Goal: Transaction & Acquisition: Purchase product/service

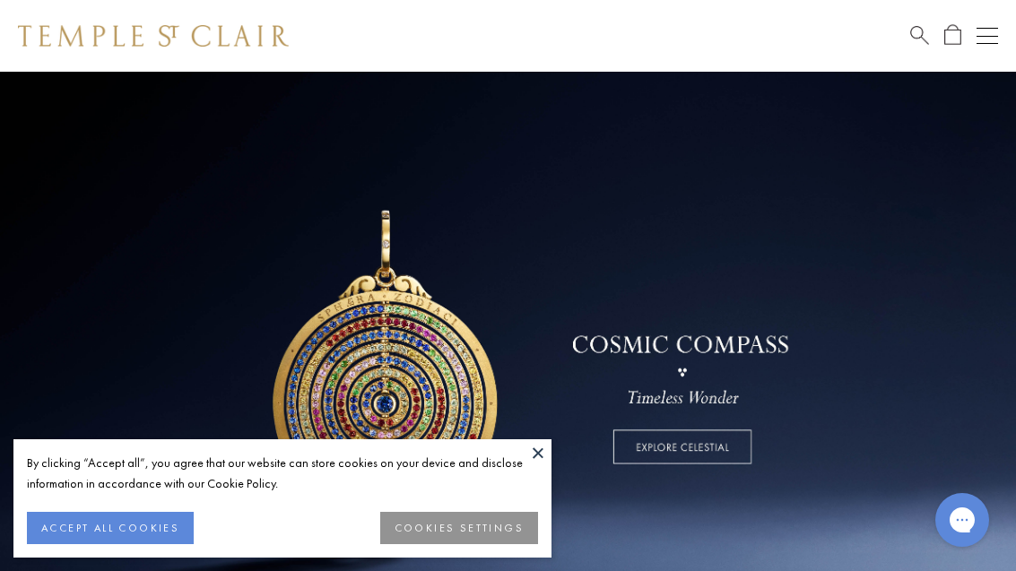
click at [545, 458] on button at bounding box center [538, 452] width 27 height 27
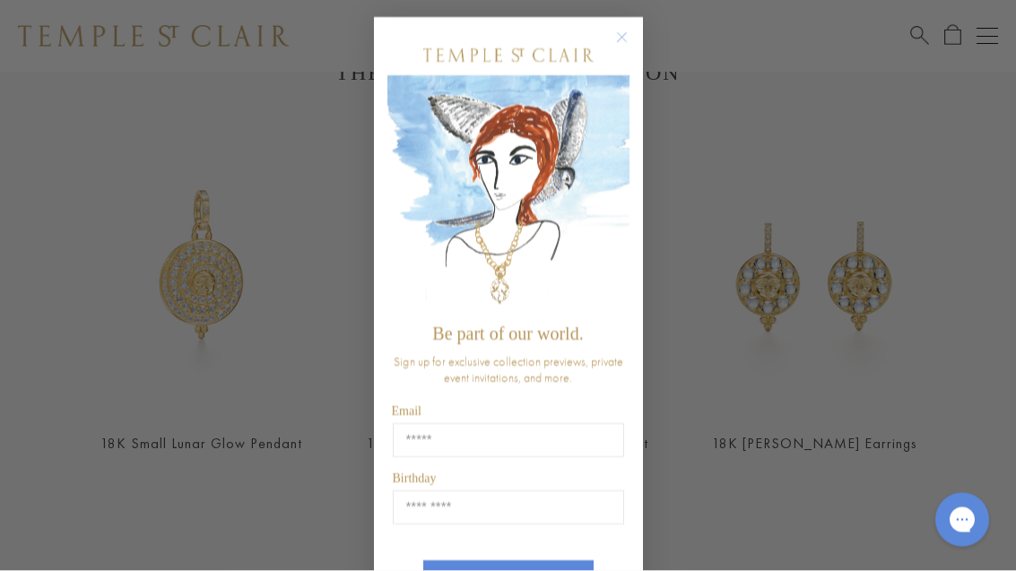
scroll to position [621, 0]
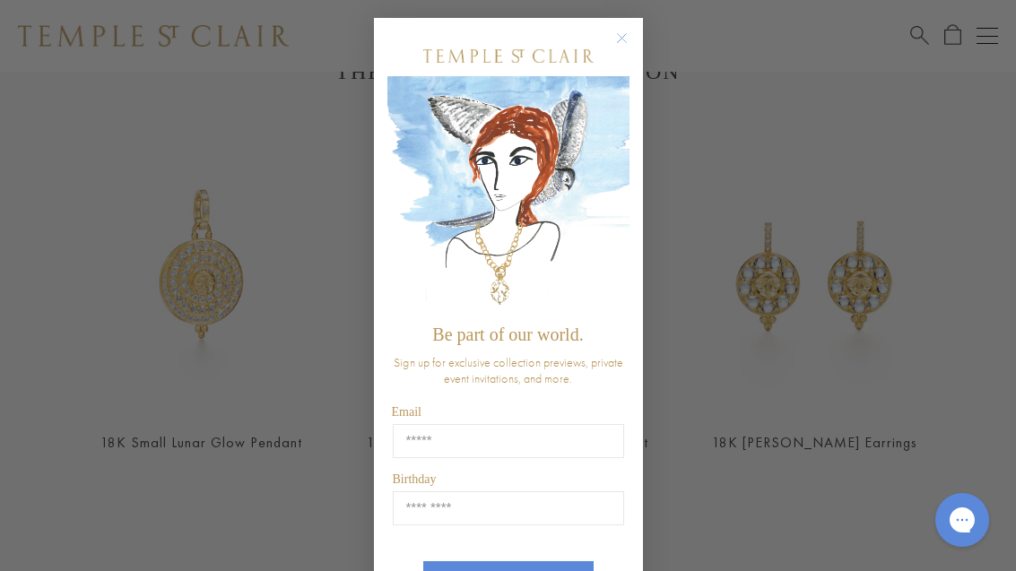
click at [620, 40] on circle "Close dialog" at bounding box center [622, 39] width 22 height 22
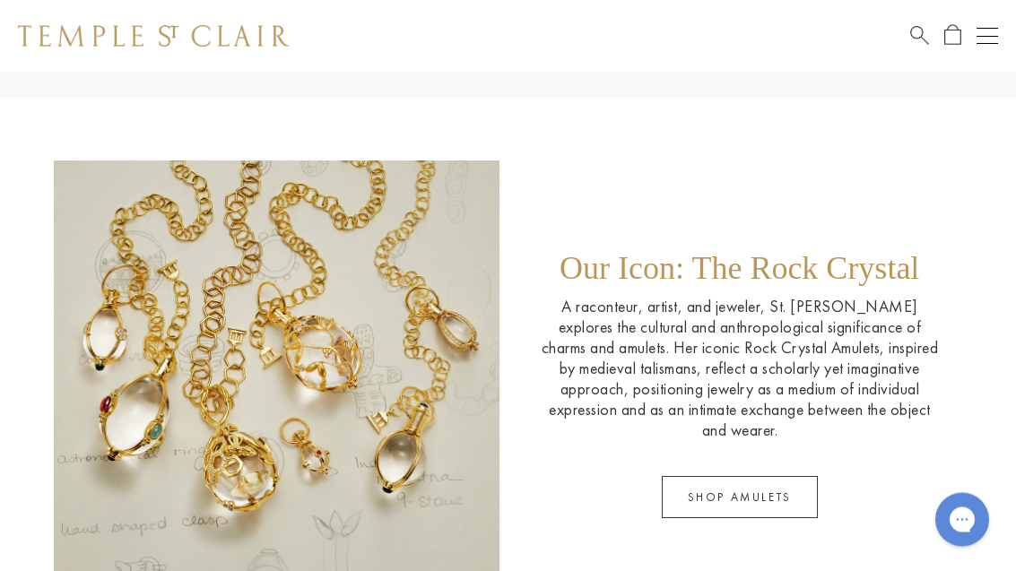
scroll to position [2280, 0]
click at [777, 497] on link "SHOP AMULETS" at bounding box center [740, 496] width 156 height 42
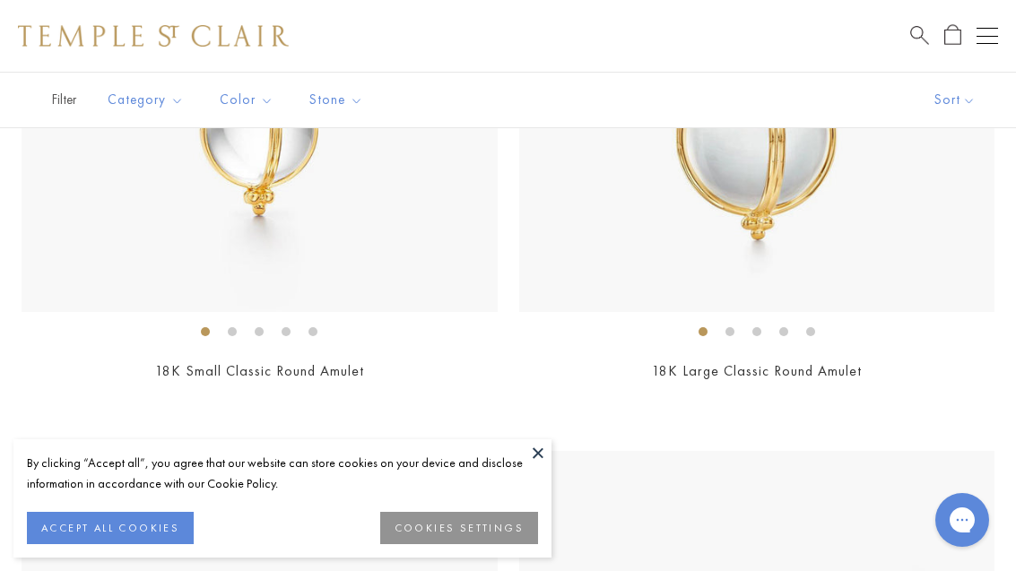
scroll to position [4951, 0]
click at [858, 363] on link "18K Large Classic Round Amulet" at bounding box center [757, 372] width 210 height 19
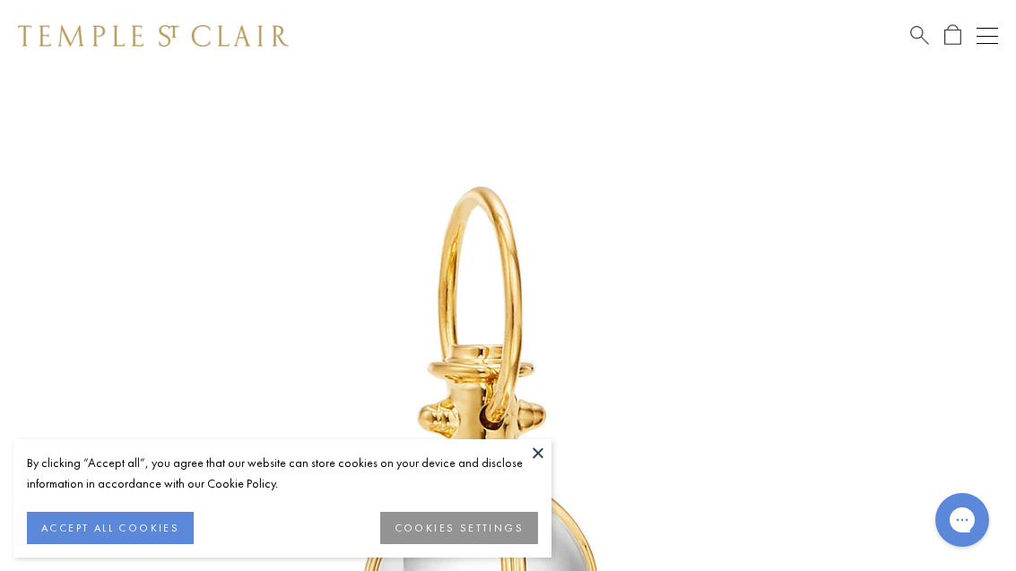
scroll to position [72, 0]
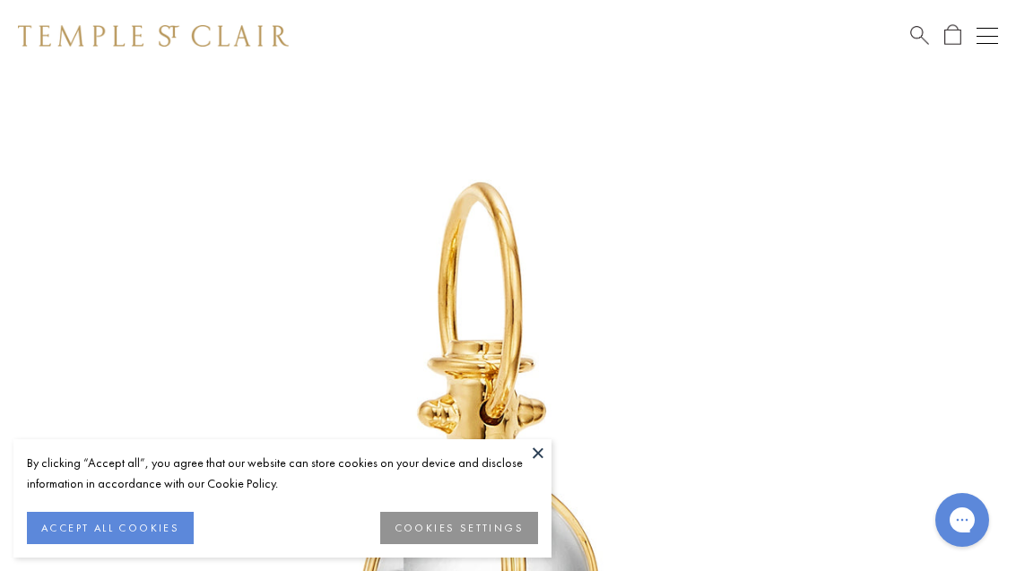
click at [548, 450] on button at bounding box center [538, 452] width 27 height 27
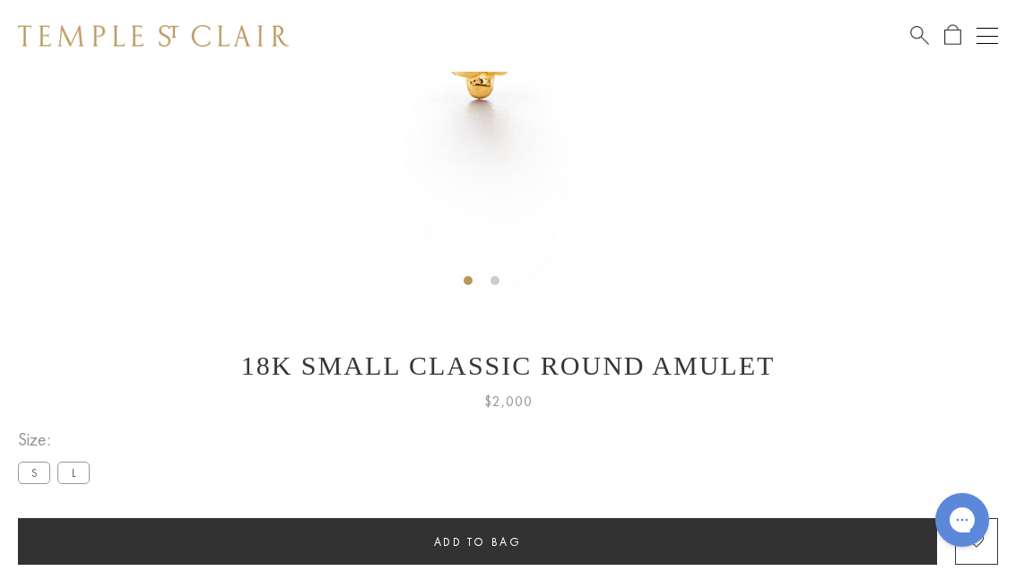
scroll to position [740, 0]
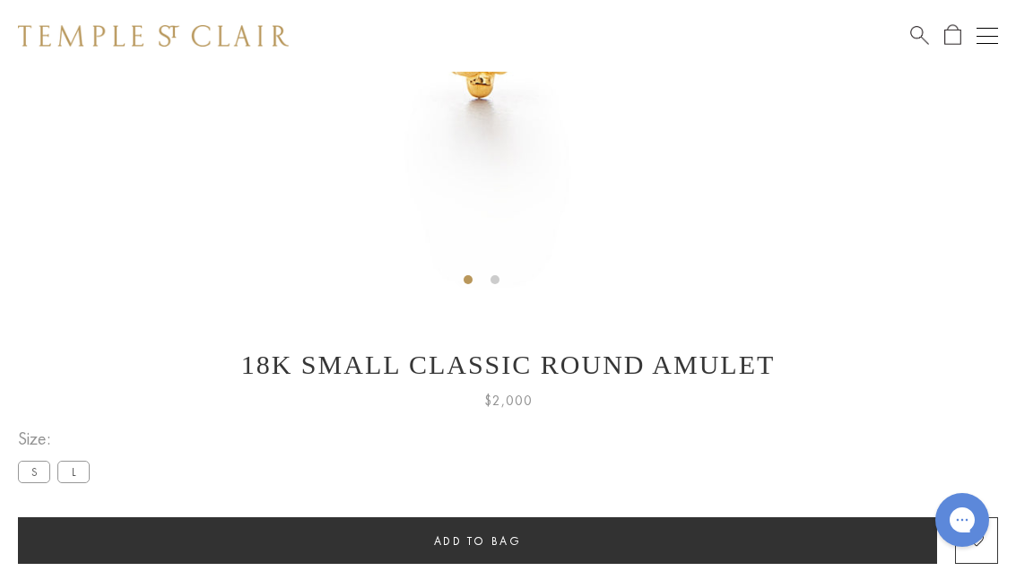
click at [75, 482] on label "L" at bounding box center [73, 472] width 32 height 22
